Goal: Check status: Check status

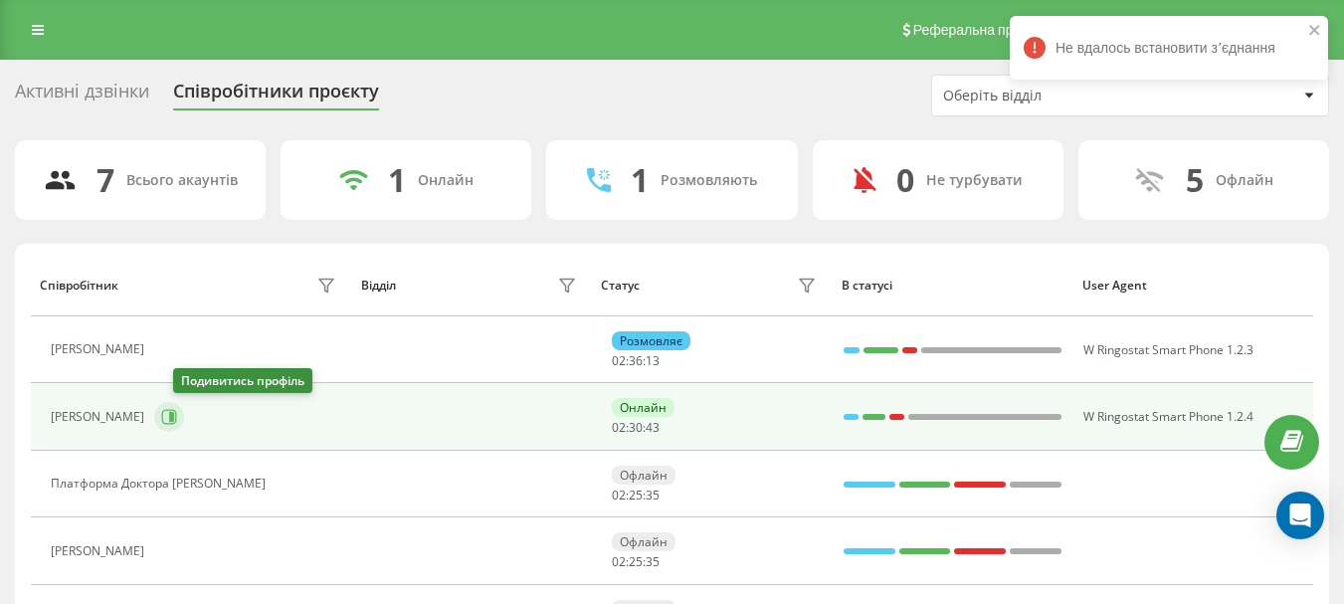
click at [177, 418] on icon at bounding box center [169, 417] width 15 height 15
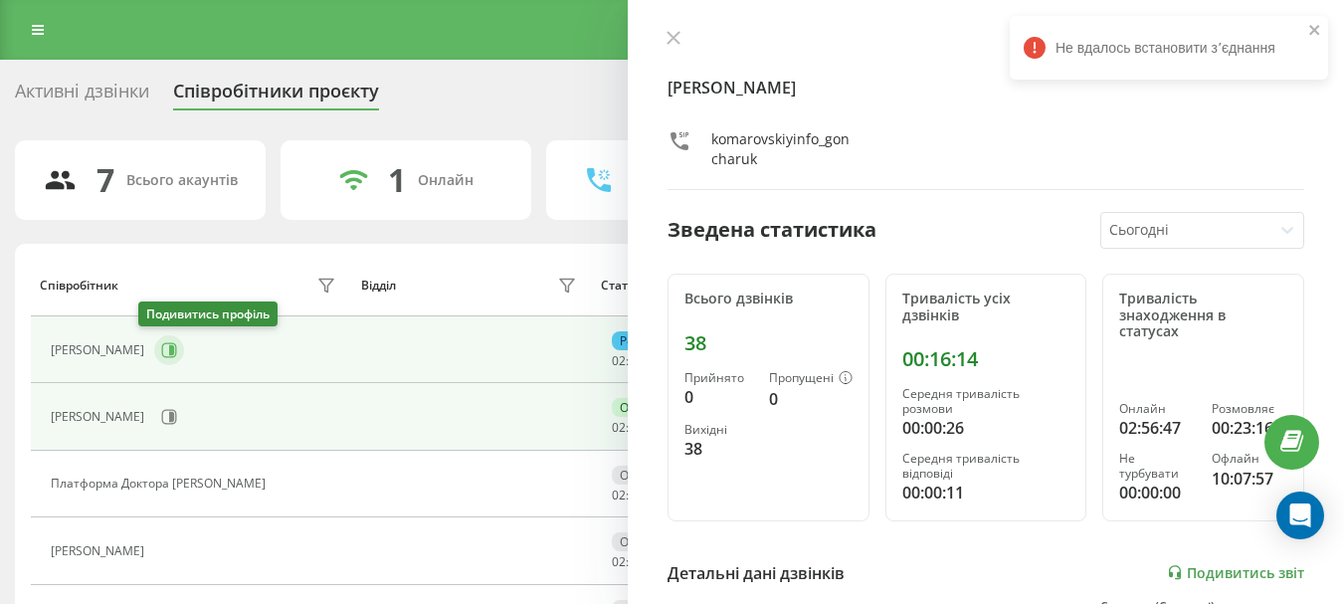
click at [161, 355] on icon at bounding box center [169, 350] width 16 height 16
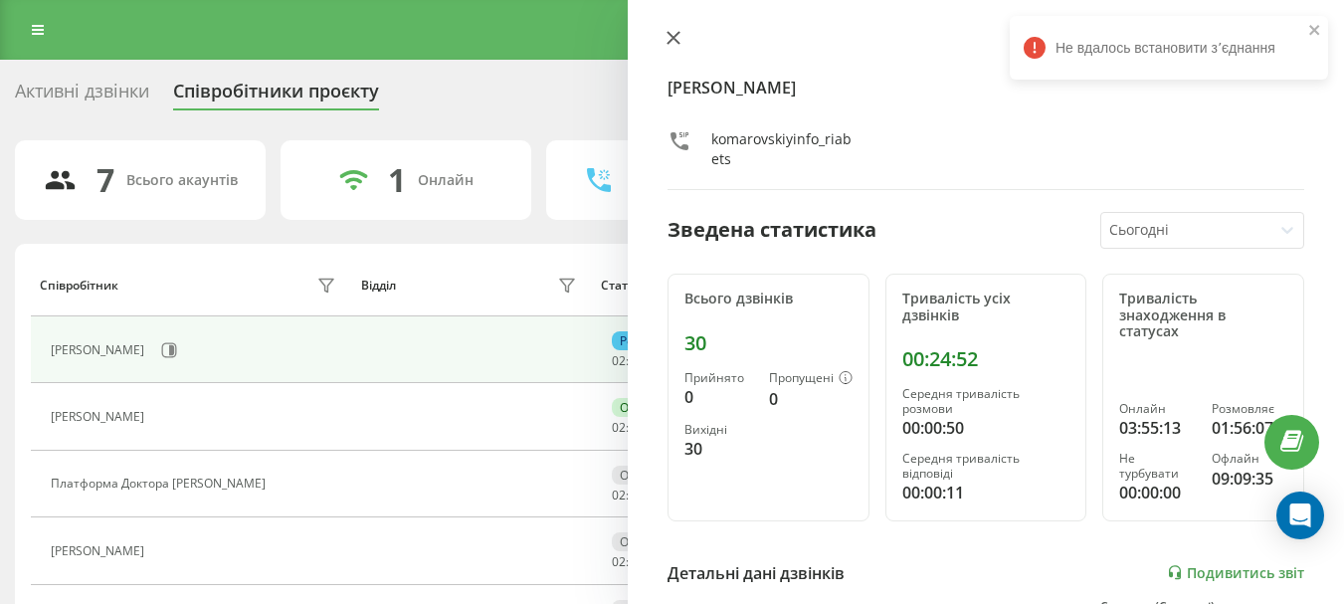
click at [678, 33] on icon at bounding box center [674, 38] width 12 height 12
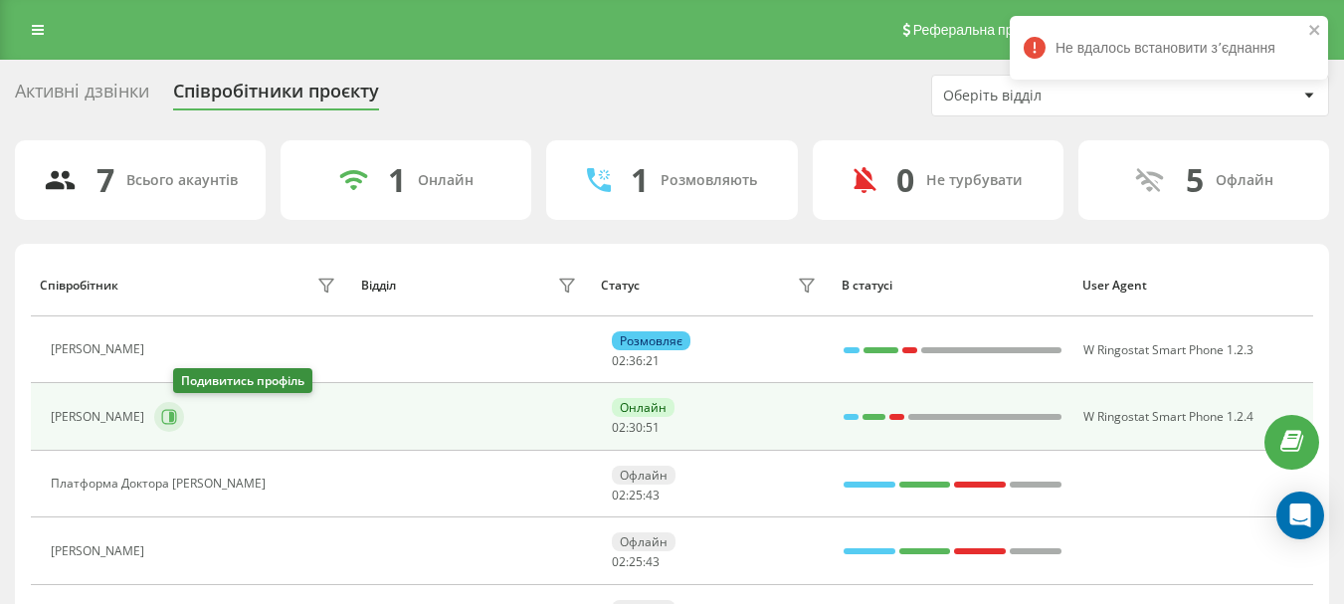
click at [177, 424] on button at bounding box center [169, 417] width 30 height 30
